Goal: Go to known website: Access a specific website the user already knows

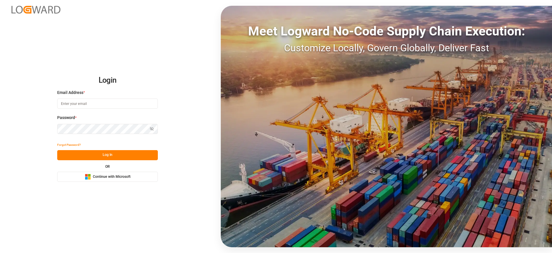
click at [128, 175] on span "Continue with Microsoft" at bounding box center [112, 176] width 38 height 5
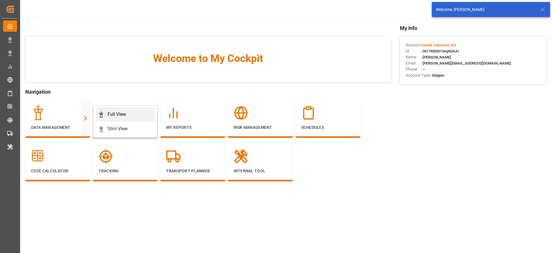
click at [116, 114] on div "Full View" at bounding box center [117, 114] width 18 height 7
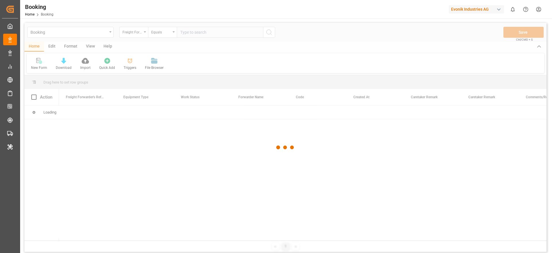
click at [470, 7] on div "Evonik Industries AG" at bounding box center [476, 9] width 55 height 8
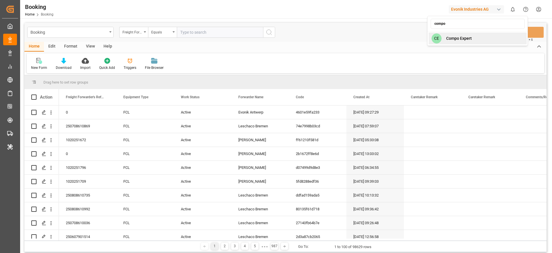
type input "compo"
click at [452, 39] on span "Compo Expert" at bounding box center [459, 38] width 26 height 6
